Goal: Check status: Check status

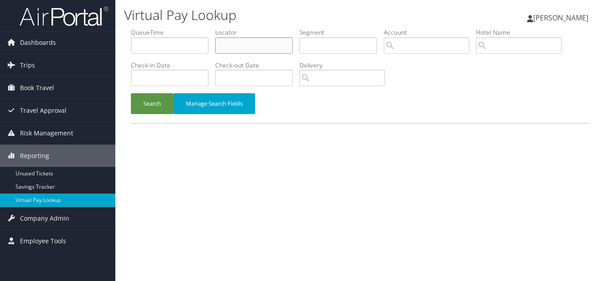
click at [244, 47] on input "text" at bounding box center [254, 45] width 78 height 16
paste input "OOOQCY"
click at [131, 93] on button "Search" at bounding box center [152, 103] width 43 height 21
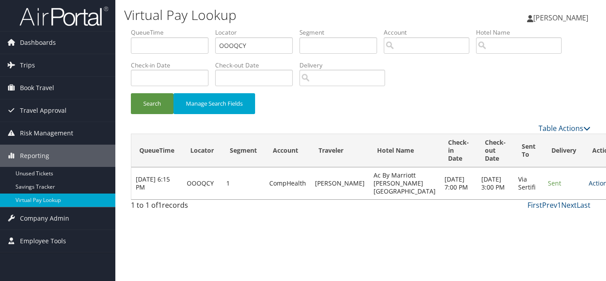
click at [588, 186] on link "Actions" at bounding box center [602, 183] width 28 height 8
click at [558, 218] on link "Logs" at bounding box center [552, 214] width 56 height 15
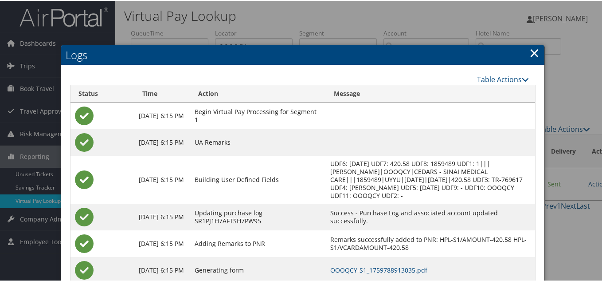
click at [530, 55] on link "×" at bounding box center [534, 52] width 10 height 18
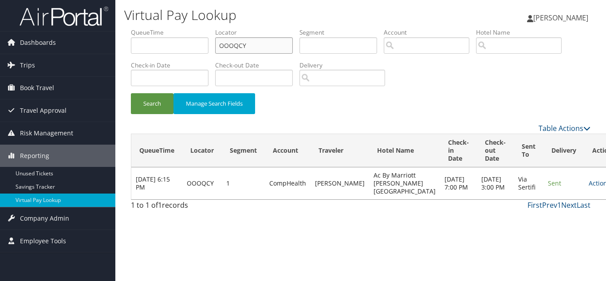
drag, startPoint x: 250, startPoint y: 47, endPoint x: 212, endPoint y: 44, distance: 38.6
click at [212, 28] on ul "QueueTime Locator OOOQCY Segment Account Traveler Hotel Name Check-in Date Chec…" at bounding box center [360, 28] width 459 height 0
paste input "KVZTUP"
click at [131, 93] on button "Search" at bounding box center [152, 103] width 43 height 21
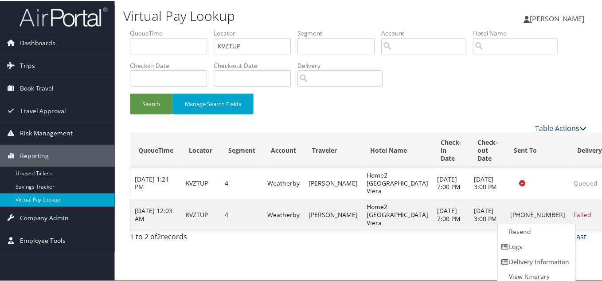
scroll to position [4, 0]
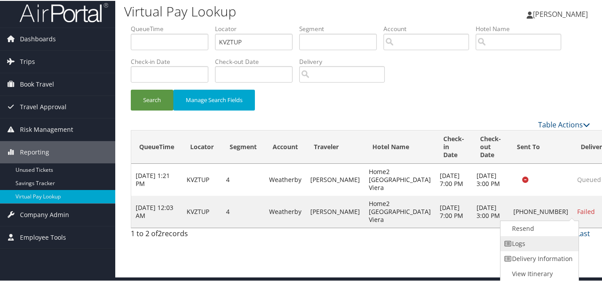
click at [526, 245] on link "Logs" at bounding box center [539, 242] width 76 height 15
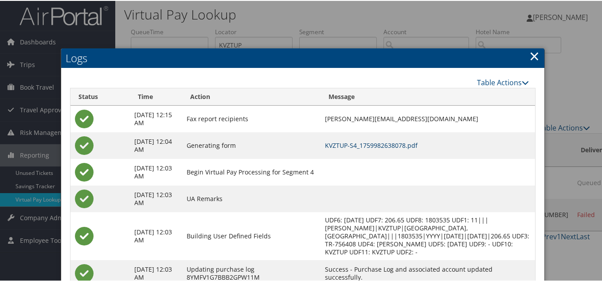
scroll to position [0, 0]
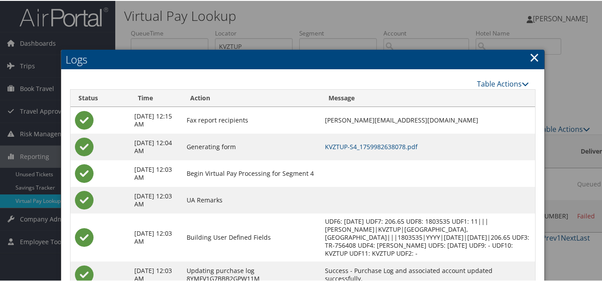
drag, startPoint x: 535, startPoint y: 59, endPoint x: 393, endPoint y: 54, distance: 141.9
click at [534, 59] on link "×" at bounding box center [534, 56] width 10 height 18
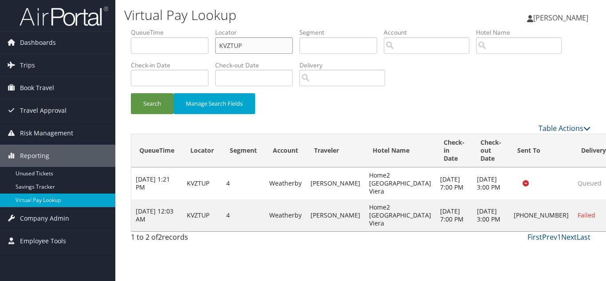
drag, startPoint x: 187, startPoint y: 45, endPoint x: 123, endPoint y: 39, distance: 64.1
click at [133, 28] on ul "QueueTime Locator KVZTUP Segment Account Traveler Hotel Name Check-in Date Chec…" at bounding box center [360, 28] width 459 height 0
paste input "HXKZSA"
click at [131, 93] on button "Search" at bounding box center [152, 103] width 43 height 21
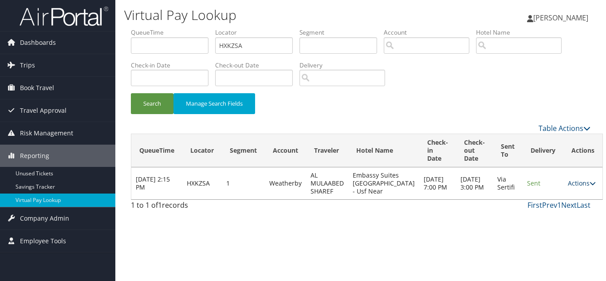
click at [571, 187] on link "Actions" at bounding box center [581, 183] width 28 height 8
click at [557, 218] on link "Logs" at bounding box center [551, 214] width 56 height 15
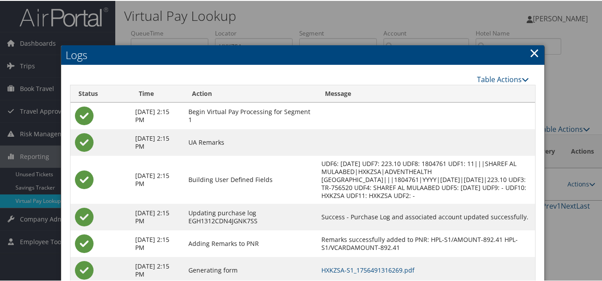
click at [532, 52] on link "×" at bounding box center [534, 52] width 10 height 18
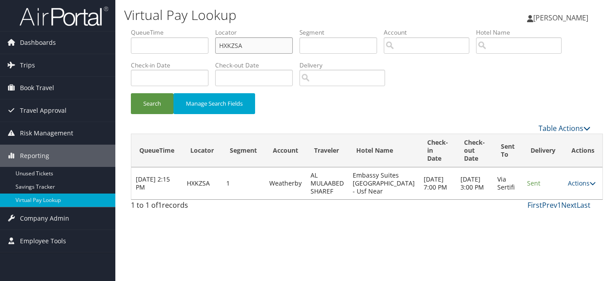
drag, startPoint x: 234, startPoint y: 46, endPoint x: 211, endPoint y: 46, distance: 23.1
click at [212, 28] on ul "QueueTime Locator HXKZSA Segment Account Traveler Hotel Name Check-in Date Chec…" at bounding box center [360, 28] width 459 height 0
paste input "TR-757601"
click at [131, 93] on button "Search" at bounding box center [152, 103] width 43 height 21
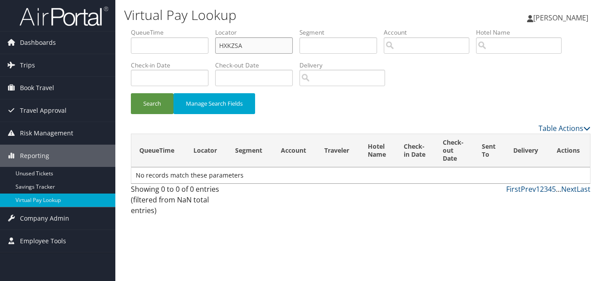
click at [251, 47] on input "HXKZSA" at bounding box center [254, 45] width 78 height 16
paste input "CSAUXY"
click at [131, 93] on button "Search" at bounding box center [152, 103] width 43 height 21
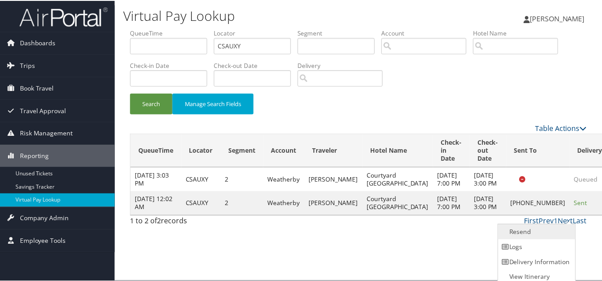
scroll to position [4, 0]
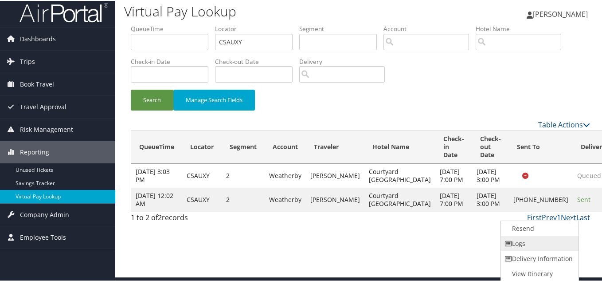
click at [533, 241] on link "Logs" at bounding box center [539, 242] width 76 height 15
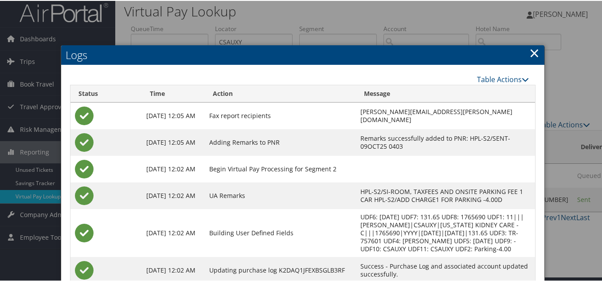
scroll to position [0, 0]
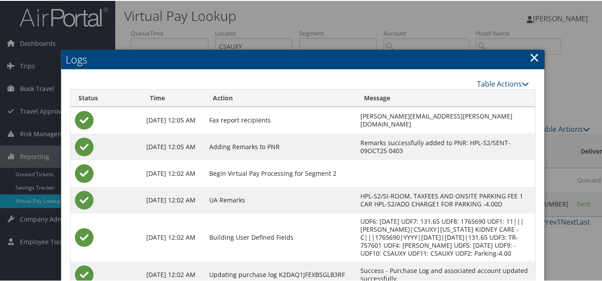
click at [534, 55] on link "×" at bounding box center [534, 56] width 10 height 18
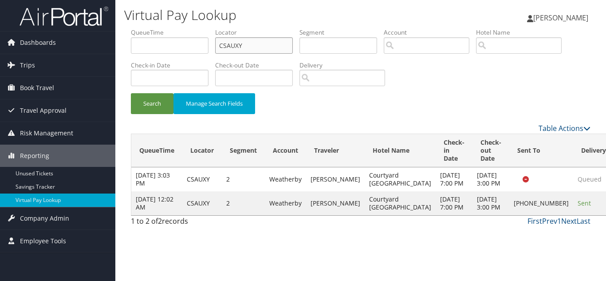
drag, startPoint x: 161, startPoint y: 48, endPoint x: 144, endPoint y: 48, distance: 17.7
click at [144, 28] on ul "QueueTime Locator CSAUXY Segment Account Traveler Hotel Name Check-in Date Chec…" at bounding box center [360, 28] width 459 height 0
paste input "KZQBFB"
type input "KZQBFB"
click at [131, 93] on button "Search" at bounding box center [152, 103] width 43 height 21
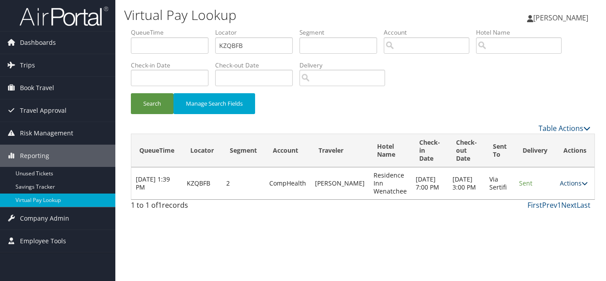
click at [568, 182] on link "Actions" at bounding box center [574, 183] width 28 height 8
click at [550, 208] on link "Logs" at bounding box center [552, 211] width 56 height 15
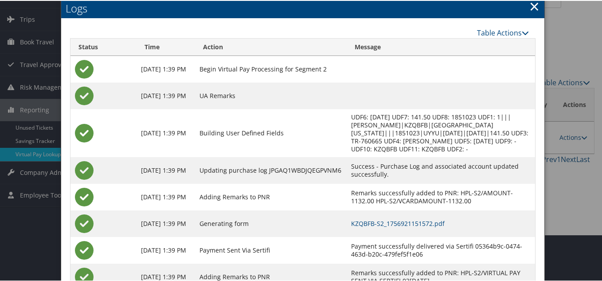
scroll to position [80, 0]
